Goal: Task Accomplishment & Management: Complete application form

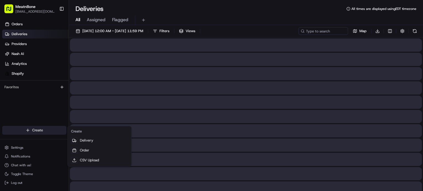
click at [42, 129] on html "MeatnBone [EMAIL_ADDRESS][DOMAIN_NAME] Toggle Sidebar Orders Deliveries Provide…" at bounding box center [211, 95] width 423 height 191
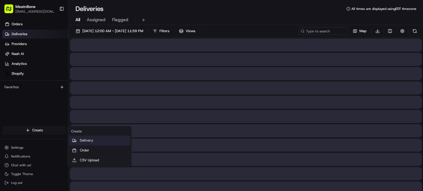
click at [78, 138] on link "Delivery" at bounding box center [99, 141] width 61 height 10
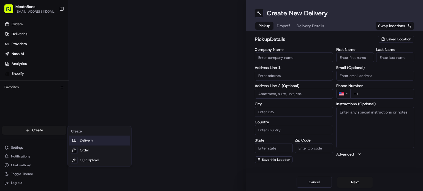
click at [80, 140] on link "Delivery" at bounding box center [99, 141] width 61 height 10
click at [80, 142] on link "Delivery" at bounding box center [99, 141] width 61 height 10
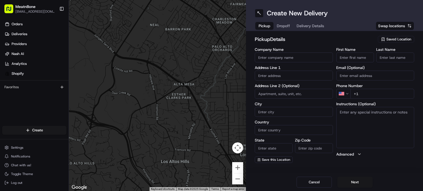
click at [406, 40] on span "Saved Location" at bounding box center [398, 39] width 25 height 5
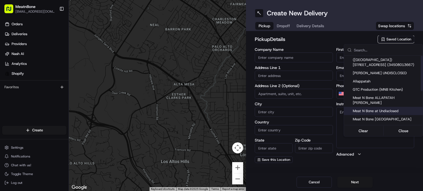
click at [396, 109] on span "Meat N Bone at Undisclosed" at bounding box center [387, 111] width 68 height 5
type input "Meat N Bone at Undisclosed"
type input "2207 Coral Wy"
type input "Coral Gables"
type input "US"
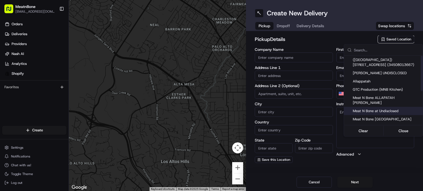
type input "FL"
type input "33145"
type input "Meat N"
type input "Bone"
type input "[PHONE_NUMBER]"
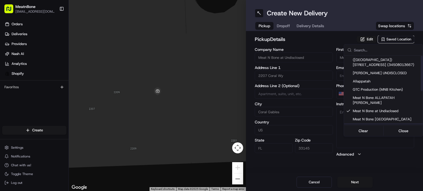
click at [357, 181] on html "MeatnBone [EMAIL_ADDRESS][DOMAIN_NAME] Toggle Sidebar Orders Deliveries Provide…" at bounding box center [211, 95] width 423 height 191
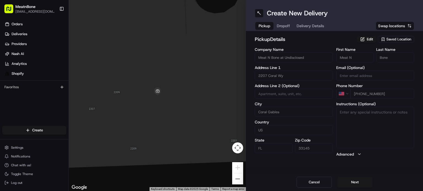
click at [355, 183] on button "Next" at bounding box center [354, 182] width 35 height 11
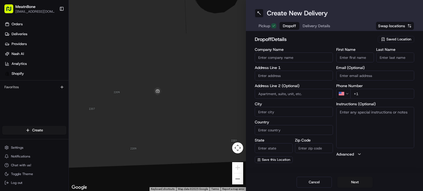
click at [283, 67] on label "Address Line 1" at bounding box center [294, 68] width 78 height 4
drag, startPoint x: 281, startPoint y: 73, endPoint x: 281, endPoint y: 80, distance: 6.6
click at [281, 73] on input "text" at bounding box center [294, 76] width 78 height 10
paste input "[STREET_ADDRESS][PERSON_NAME]"
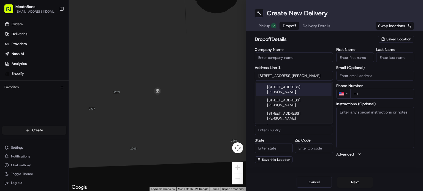
click at [295, 91] on div "[STREET_ADDRESS][PERSON_NAME]" at bounding box center [293, 89] width 75 height 13
type input "[STREET_ADDRESS][PERSON_NAME]"
type input "APT 1102"
type input "[GEOGRAPHIC_DATA]"
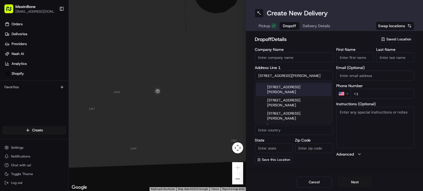
type input "FL"
type input "33140"
type input "[STREET_ADDRESS][PERSON_NAME]"
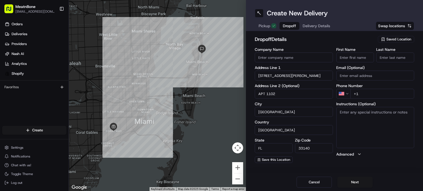
click at [355, 60] on input "First Name" at bounding box center [355, 58] width 38 height 10
paste input "[PERSON_NAME]"
click at [382, 59] on div "First Name [PERSON_NAME] Last Name" at bounding box center [375, 55] width 78 height 15
type input "[PERSON_NAME]"
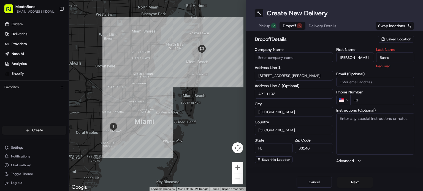
type input "Burns"
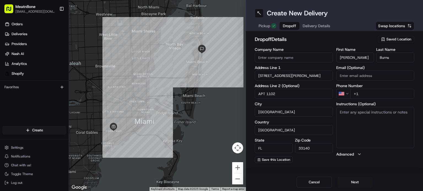
drag, startPoint x: 369, startPoint y: 96, endPoint x: 367, endPoint y: 100, distance: 4.7
click at [369, 97] on input "+1" at bounding box center [382, 94] width 64 height 10
paste input "[PHONE_NUMBER]"
type input "[PHONE_NUMBER]"
click at [361, 183] on button "Next" at bounding box center [354, 182] width 35 height 11
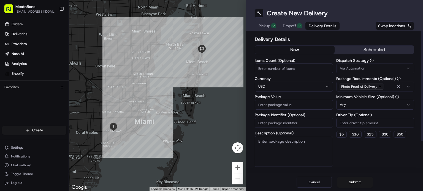
click at [290, 109] on div "Items Count (Optional) Currency USD Package Value Package Identifier (Optional)…" at bounding box center [294, 113] width 78 height 108
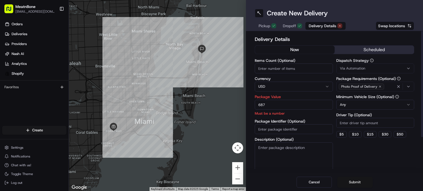
type input "687"
click at [352, 181] on button "Submit" at bounding box center [354, 182] width 35 height 11
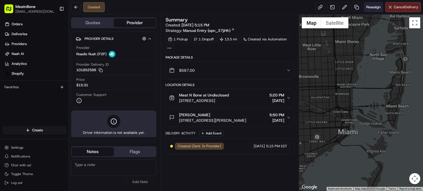
click at [369, 8] on span "Reassign" at bounding box center [373, 7] width 14 height 5
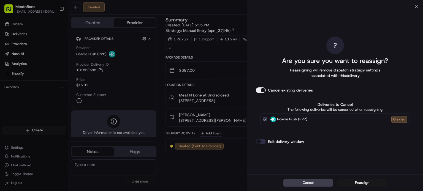
click at [359, 185] on button "Reassign" at bounding box center [362, 183] width 50 height 8
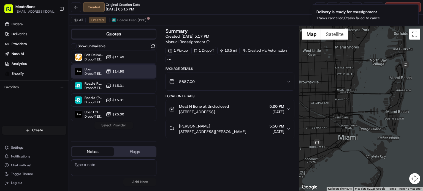
click at [130, 71] on div "Uber Dropoff ETA 59 minutes $14.95" at bounding box center [113, 71] width 85 height 13
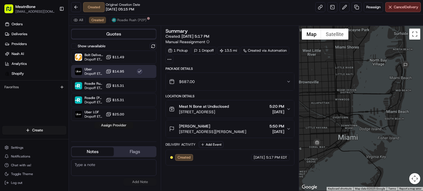
click at [118, 123] on button "Assign Provider" at bounding box center [113, 125] width 39 height 7
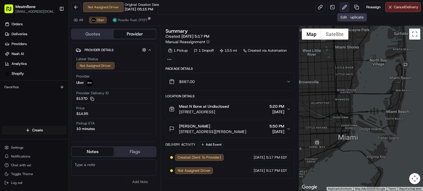
click at [346, 4] on button at bounding box center [345, 7] width 10 height 10
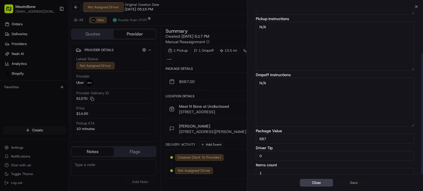
scroll to position [64, 0]
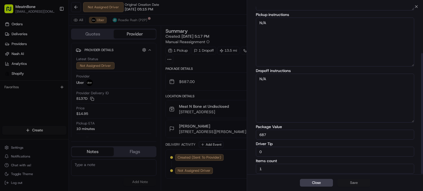
drag, startPoint x: 296, startPoint y: 150, endPoint x: 290, endPoint y: 147, distance: 6.8
click at [296, 150] on input "0" at bounding box center [335, 152] width 158 height 10
type input "5"
click at [348, 181] on button "Save" at bounding box center [353, 183] width 33 height 8
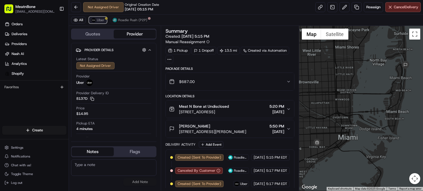
click at [99, 17] on button "Uber" at bounding box center [98, 20] width 18 height 7
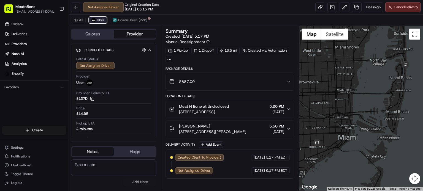
click at [99, 21] on span "Uber" at bounding box center [100, 20] width 7 height 4
click at [344, 7] on button at bounding box center [345, 7] width 10 height 10
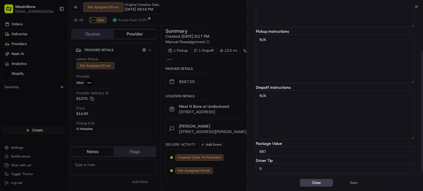
scroll to position [64, 0]
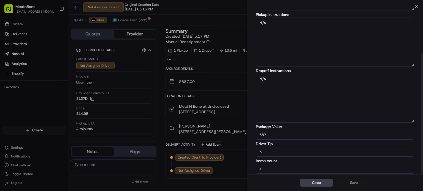
click at [297, 146] on div "Driver Tip 5" at bounding box center [335, 149] width 158 height 15
click at [292, 152] on input "5" at bounding box center [335, 152] width 158 height 10
type input "8"
click at [346, 182] on button "Save" at bounding box center [353, 183] width 33 height 8
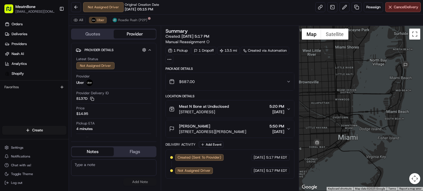
click at [414, 13] on div "Not Assigned Driver Original Creation Date 08/20/2025 05:15 PM Reassign Cancel …" at bounding box center [246, 7] width 354 height 15
click at [414, 11] on button "Cancel Delivery" at bounding box center [403, 7] width 36 height 10
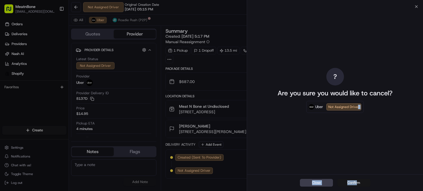
drag, startPoint x: 357, startPoint y: 175, endPoint x: 358, endPoint y: 181, distance: 7.0
click at [357, 175] on div "? Are you sure you would like to cancel? Uber Not Assigned Driver Close Confirm" at bounding box center [335, 99] width 176 height 185
click at [358, 185] on button "Confirm" at bounding box center [353, 183] width 33 height 8
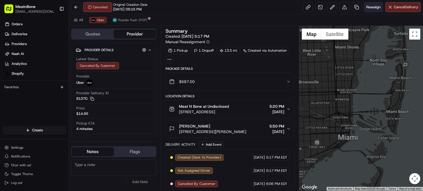
click at [369, 10] on button "Reassign" at bounding box center [373, 7] width 19 height 10
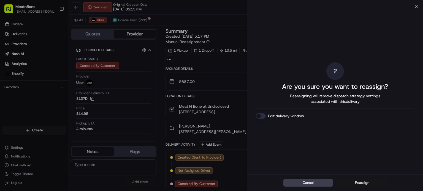
drag, startPoint x: 372, startPoint y: 179, endPoint x: 371, endPoint y: 182, distance: 3.0
click at [371, 179] on div "Cancel Reassign" at bounding box center [335, 183] width 176 height 17
click at [325, 180] on button "Cancel" at bounding box center [308, 183] width 50 height 8
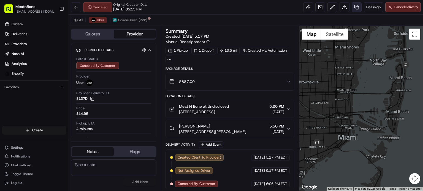
click at [353, 5] on link at bounding box center [357, 7] width 10 height 10
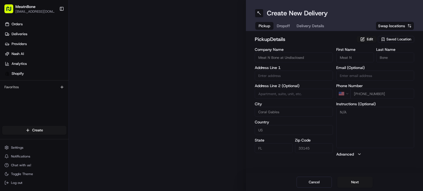
type input "2207 Coral Wy"
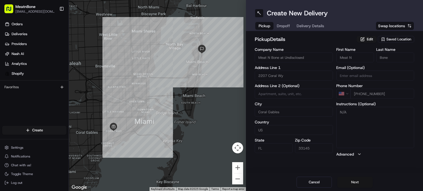
click at [358, 179] on button "Next" at bounding box center [354, 182] width 35 height 11
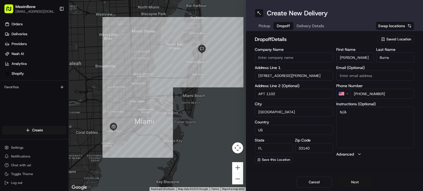
click at [359, 178] on button "Next" at bounding box center [354, 182] width 35 height 11
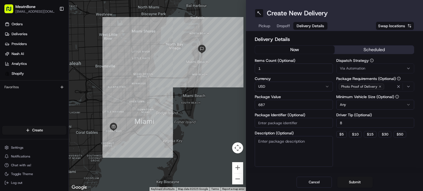
click at [359, 180] on button "Submit" at bounding box center [354, 182] width 35 height 11
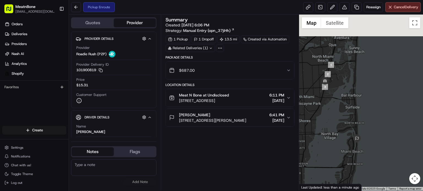
drag, startPoint x: 370, startPoint y: 74, endPoint x: 355, endPoint y: 189, distance: 116.8
click at [357, 191] on div "Pickup Enroute Reassign Cancel Delivery Quotes Provider Provider Details Hidden…" at bounding box center [246, 95] width 354 height 191
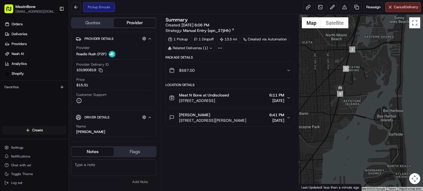
drag, startPoint x: 334, startPoint y: 101, endPoint x: 366, endPoint y: 89, distance: 34.1
click at [366, 89] on div at bounding box center [361, 103] width 124 height 176
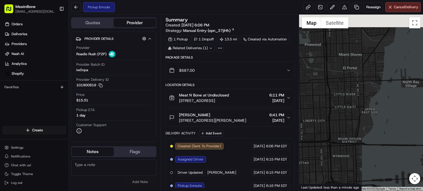
drag, startPoint x: 381, startPoint y: 99, endPoint x: 383, endPoint y: 192, distance: 92.3
click at [383, 191] on html "MeatnBone orders@meatnbone.com Toggle Sidebar Orders Deliveries Providers Nash …" at bounding box center [211, 95] width 423 height 191
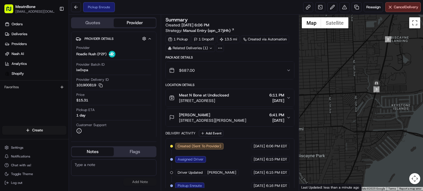
drag, startPoint x: 387, startPoint y: 83, endPoint x: 348, endPoint y: 83, distance: 39.1
click at [348, 83] on div at bounding box center [361, 103] width 124 height 176
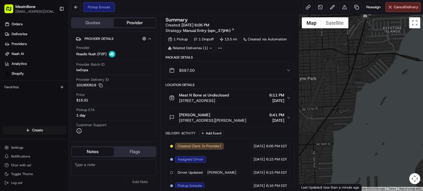
drag, startPoint x: 370, startPoint y: 86, endPoint x: 363, endPoint y: 115, distance: 29.5
click at [373, 113] on div at bounding box center [361, 103] width 124 height 176
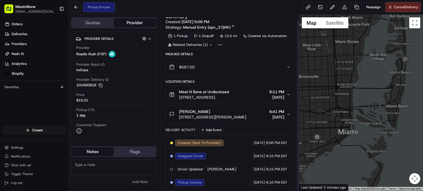
scroll to position [4, 0]
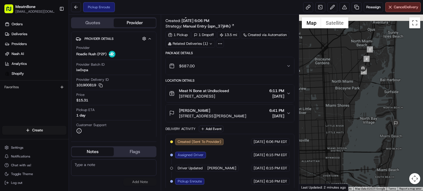
drag, startPoint x: 380, startPoint y: 68, endPoint x: 348, endPoint y: 121, distance: 61.8
click at [348, 121] on div at bounding box center [361, 103] width 124 height 176
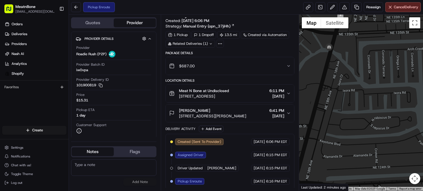
drag, startPoint x: 357, startPoint y: 107, endPoint x: 346, endPoint y: 185, distance: 78.7
click at [346, 184] on div "← Move left → Move right ↑ Move up ↓ Move down + Zoom in - Zoom out Home Jump l…" at bounding box center [361, 103] width 124 height 176
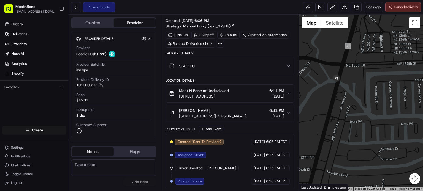
drag, startPoint x: 339, startPoint y: 145, endPoint x: 344, endPoint y: 165, distance: 20.3
click at [344, 165] on div at bounding box center [361, 103] width 124 height 176
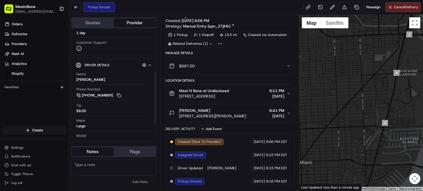
scroll to position [109, 0]
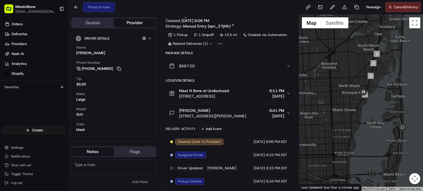
drag, startPoint x: 375, startPoint y: 138, endPoint x: 377, endPoint y: 79, distance: 59.2
click at [377, 79] on div at bounding box center [361, 103] width 124 height 176
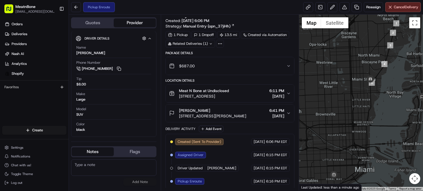
drag, startPoint x: 353, startPoint y: 110, endPoint x: 350, endPoint y: 144, distance: 34.8
click at [345, 159] on div at bounding box center [361, 103] width 124 height 176
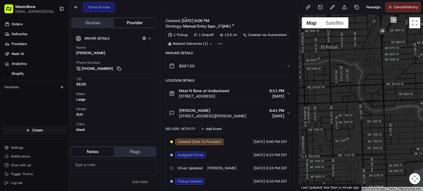
drag, startPoint x: 378, startPoint y: 80, endPoint x: 340, endPoint y: 141, distance: 71.5
click at [324, 172] on div at bounding box center [361, 103] width 124 height 176
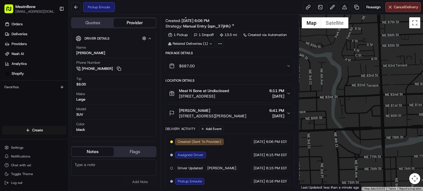
drag, startPoint x: 361, startPoint y: 101, endPoint x: 354, endPoint y: 148, distance: 47.4
click at [354, 148] on div at bounding box center [361, 103] width 124 height 176
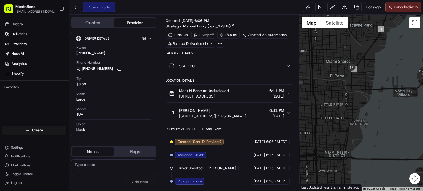
drag, startPoint x: 354, startPoint y: 133, endPoint x: 353, endPoint y: 70, distance: 62.2
click at [353, 70] on div at bounding box center [361, 103] width 124 height 176
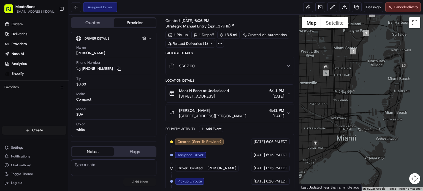
drag, startPoint x: 366, startPoint y: 98, endPoint x: 421, endPoint y: 102, distance: 54.4
click at [421, 101] on div at bounding box center [361, 103] width 124 height 176
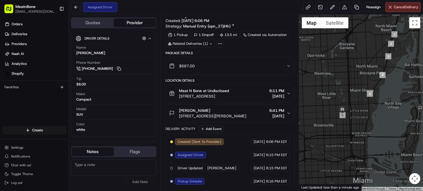
drag, startPoint x: 350, startPoint y: 89, endPoint x: 366, endPoint y: 134, distance: 48.2
click at [368, 135] on div at bounding box center [361, 103] width 124 height 176
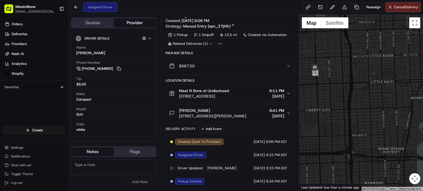
drag, startPoint x: 362, startPoint y: 132, endPoint x: 407, endPoint y: 143, distance: 46.5
click at [407, 143] on div at bounding box center [361, 103] width 124 height 176
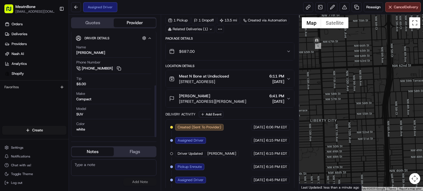
scroll to position [31, 0]
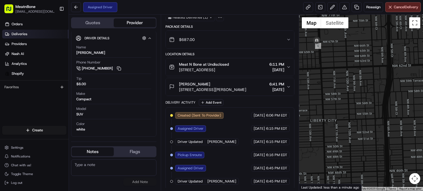
click at [42, 33] on link "Deliveries" at bounding box center [35, 34] width 66 height 9
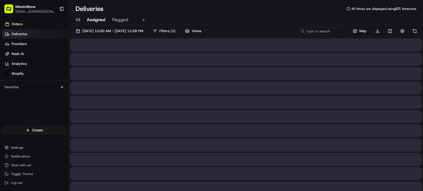
click at [96, 19] on span "Assigned" at bounding box center [96, 20] width 19 height 7
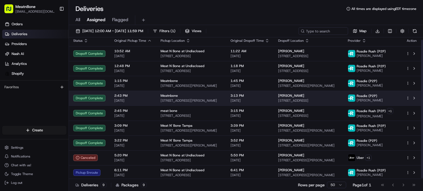
scroll to position [3, 0]
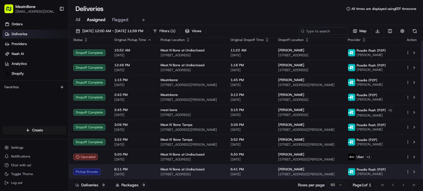
click at [230, 173] on span "[DATE]" at bounding box center [249, 174] width 39 height 4
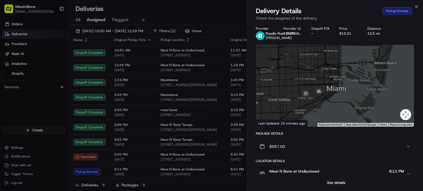
drag, startPoint x: 334, startPoint y: 107, endPoint x: 359, endPoint y: 50, distance: 61.8
click at [359, 50] on div at bounding box center [335, 86] width 158 height 82
